Goal: Transaction & Acquisition: Purchase product/service

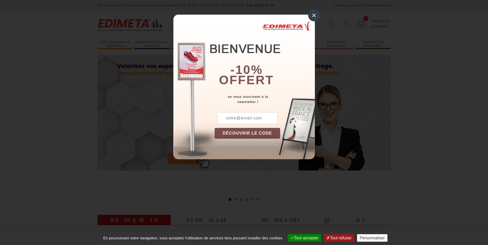
click at [315, 16] on div "×" at bounding box center [314, 16] width 12 height 12
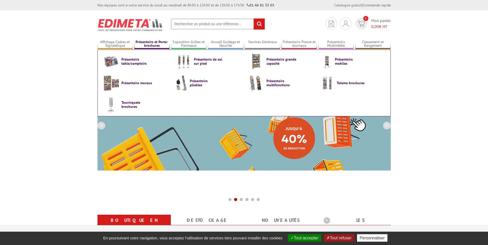
click at [152, 43] on link "Présentoirs et Porte-brochures" at bounding box center [151, 44] width 35 height 8
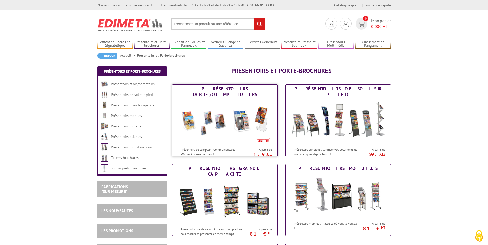
click at [201, 90] on div "Présentoirs table/comptoirs" at bounding box center [225, 91] width 102 height 11
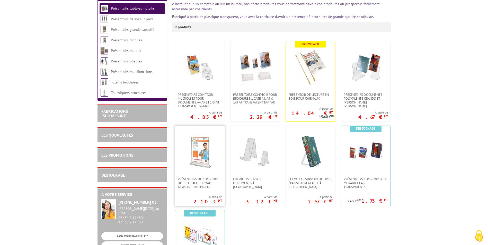
scroll to position [77, 0]
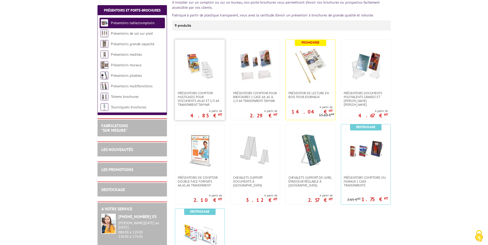
click at [193, 64] on img at bounding box center [200, 66] width 36 height 36
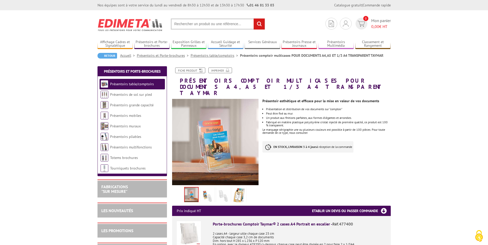
click at [130, 84] on link "Présentoirs table/comptoirs" at bounding box center [132, 84] width 44 height 5
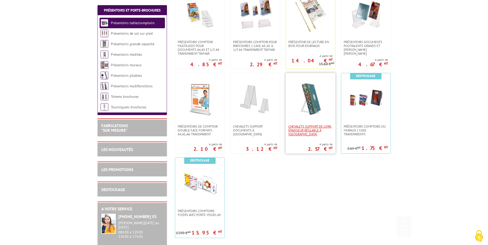
scroll to position [129, 0]
click at [201, 197] on img at bounding box center [200, 183] width 36 height 36
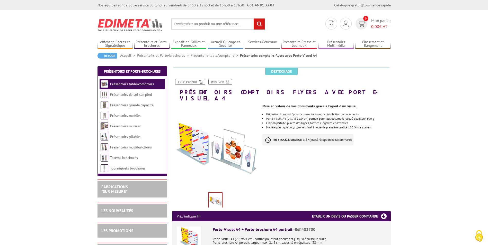
click at [129, 82] on link "Présentoirs table/comptoirs" at bounding box center [132, 84] width 44 height 5
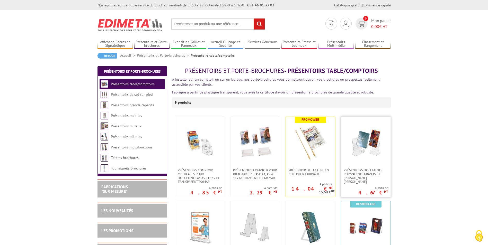
click at [354, 144] on img at bounding box center [366, 143] width 36 height 36
